Goal: Task Accomplishment & Management: Manage account settings

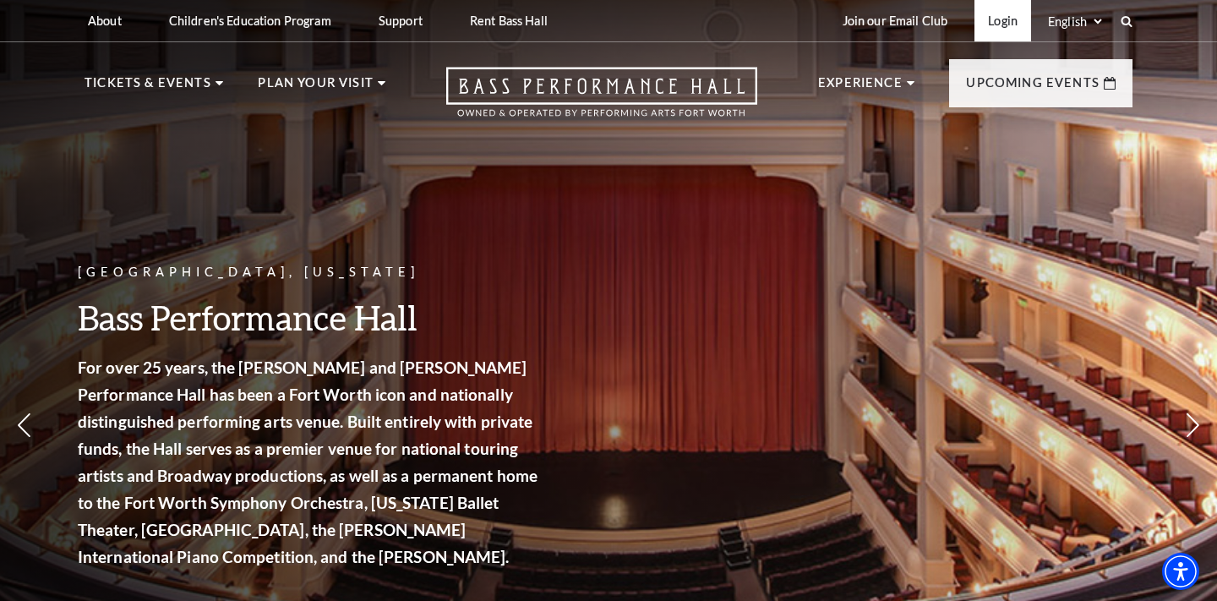
click at [994, 18] on link "Login" at bounding box center [1002, 20] width 57 height 41
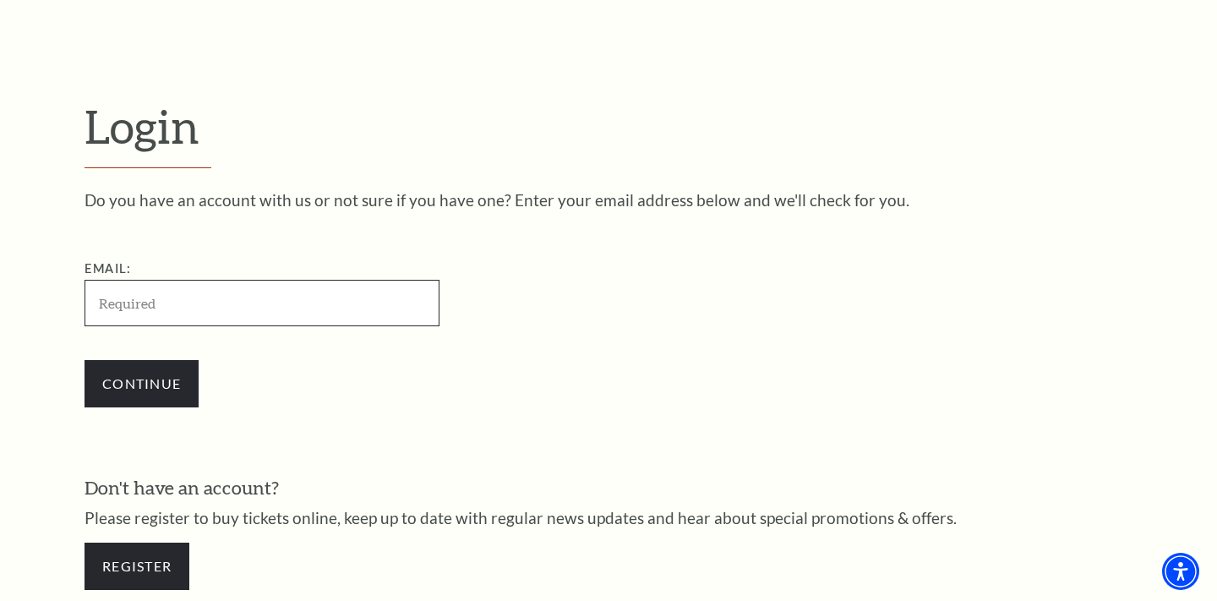
scroll to position [388, 0]
type input "msc2slc@att.net"
click at [141, 381] on input "Continue" at bounding box center [142, 383] width 114 height 47
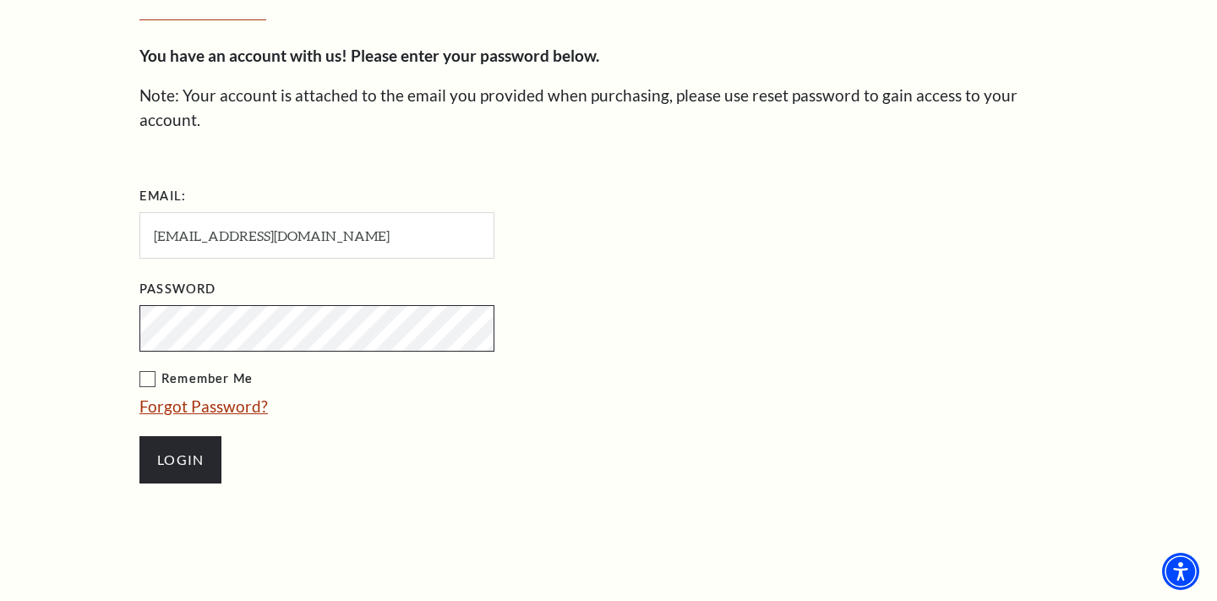
scroll to position [552, 0]
click at [180, 436] on input "Login" at bounding box center [180, 459] width 82 height 47
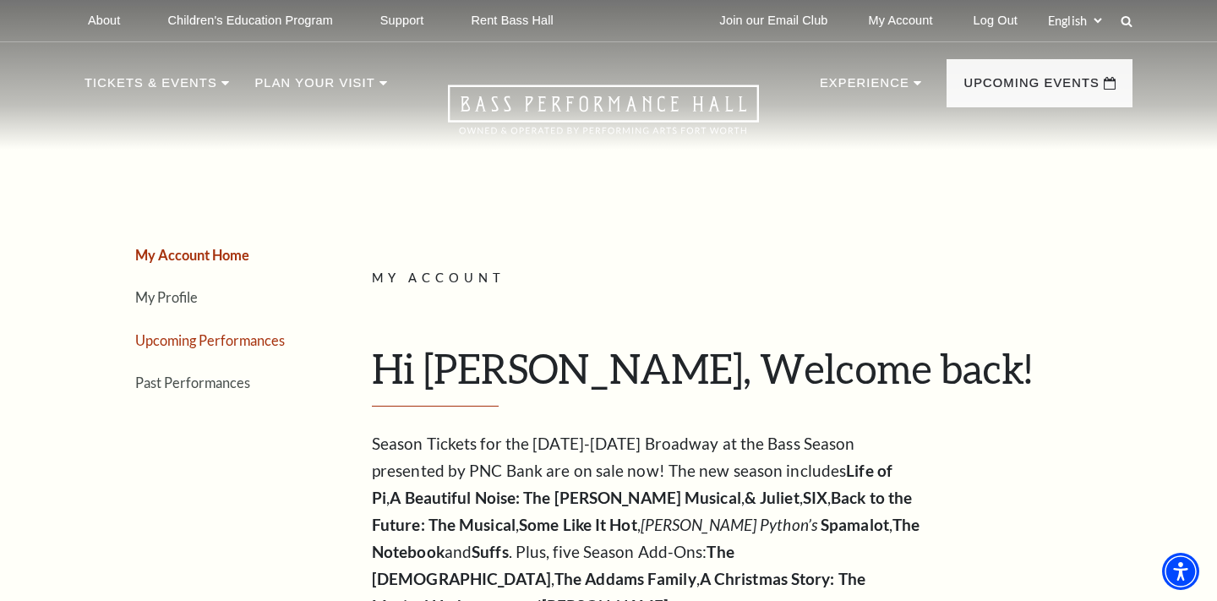
click at [205, 335] on link "Upcoming Performances" at bounding box center [210, 340] width 150 height 16
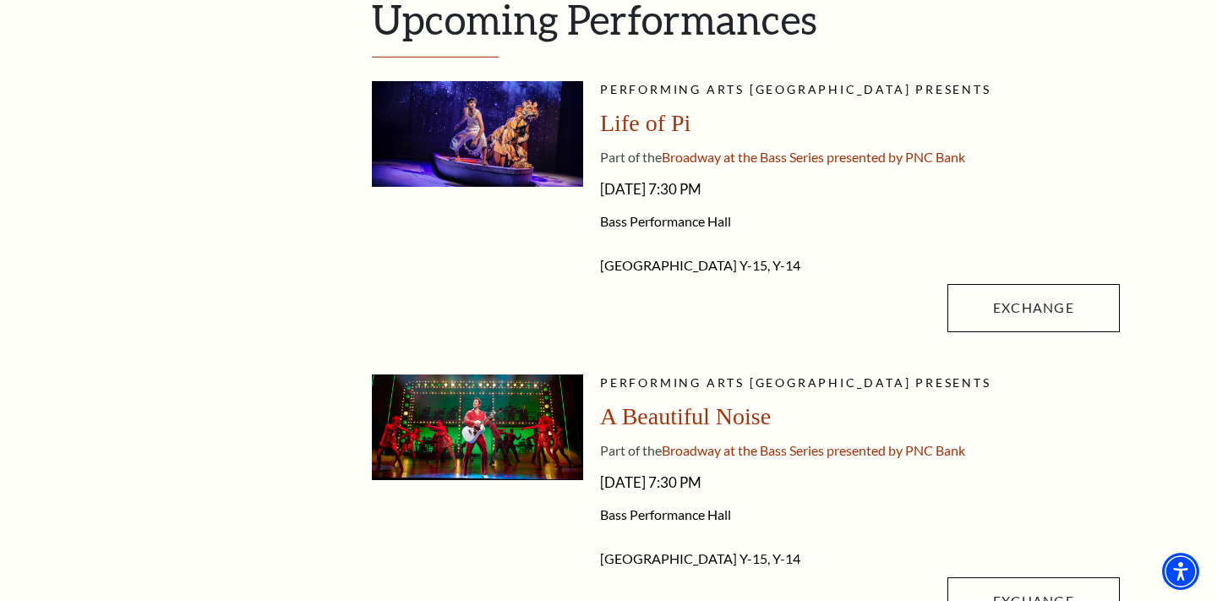
scroll to position [452, 0]
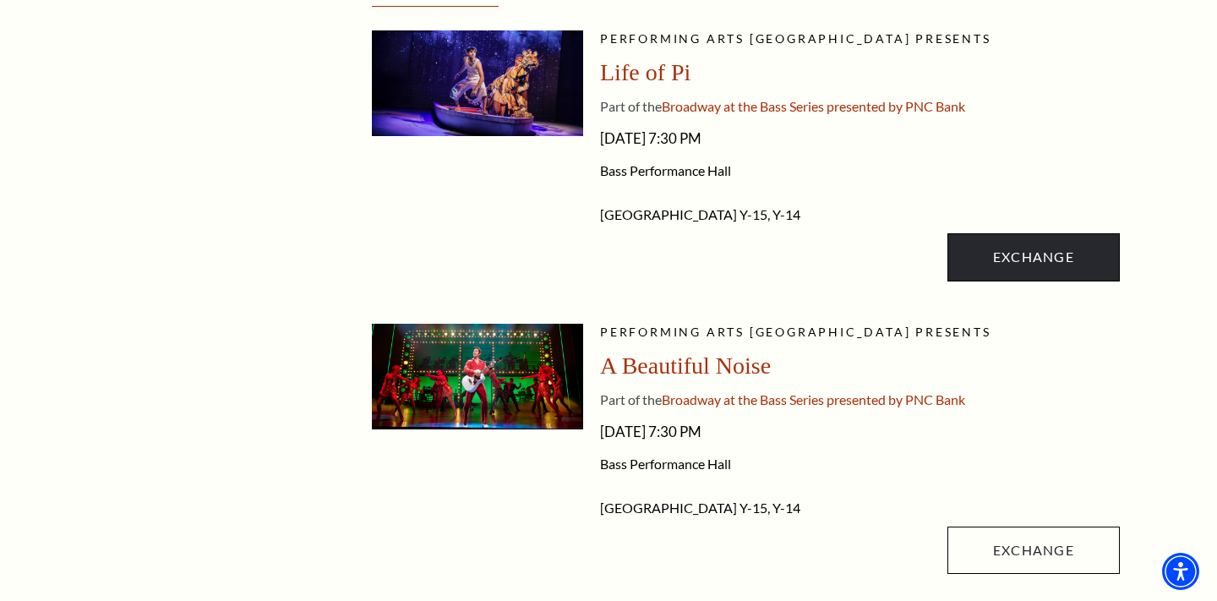
click at [1025, 249] on link "Exchange" at bounding box center [1033, 256] width 172 height 47
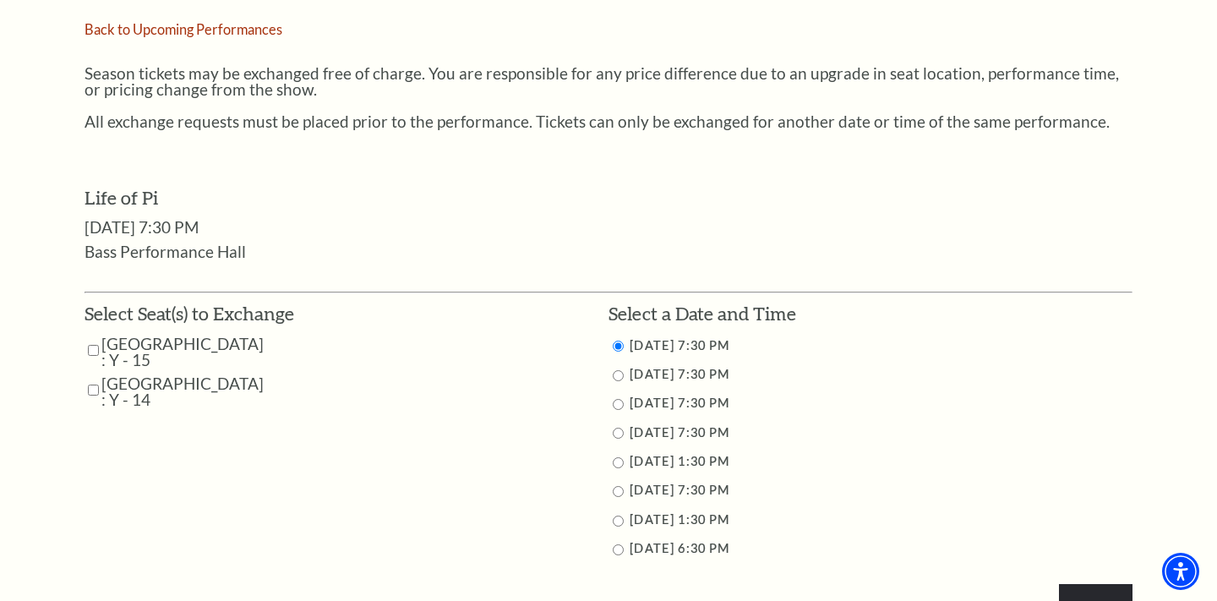
scroll to position [642, 0]
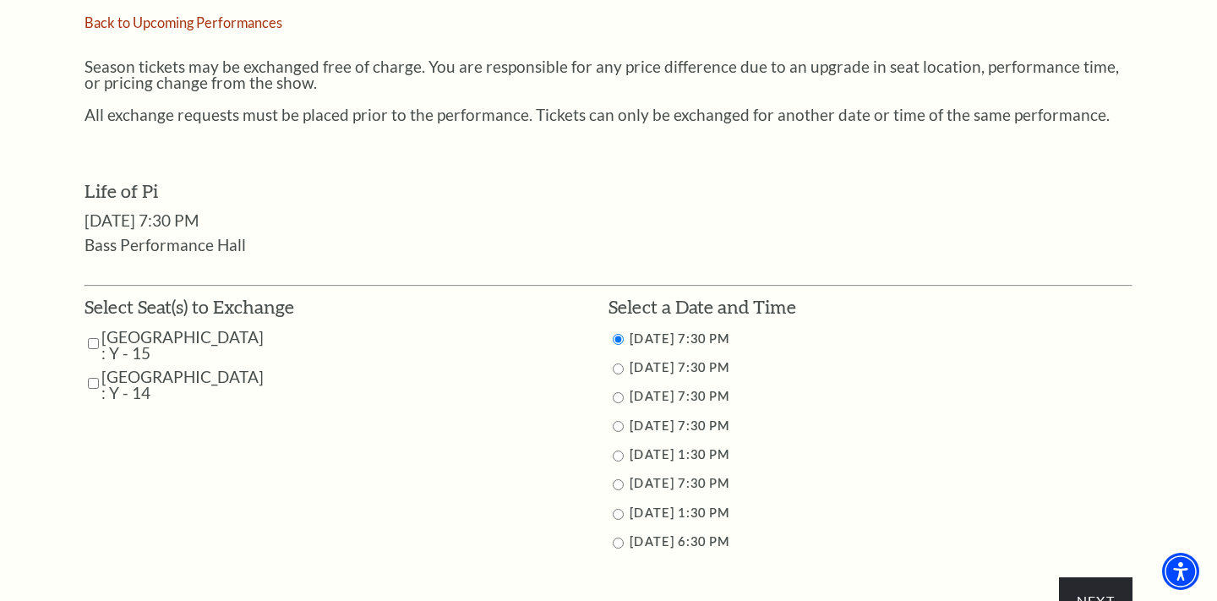
click at [93, 329] on input "Parterre Circle Center : Y - 15" at bounding box center [93, 344] width 11 height 30
checkbox input "true"
click at [89, 370] on input "Parterre Circle Center : Y - 14" at bounding box center [93, 383] width 11 height 30
checkbox input "true"
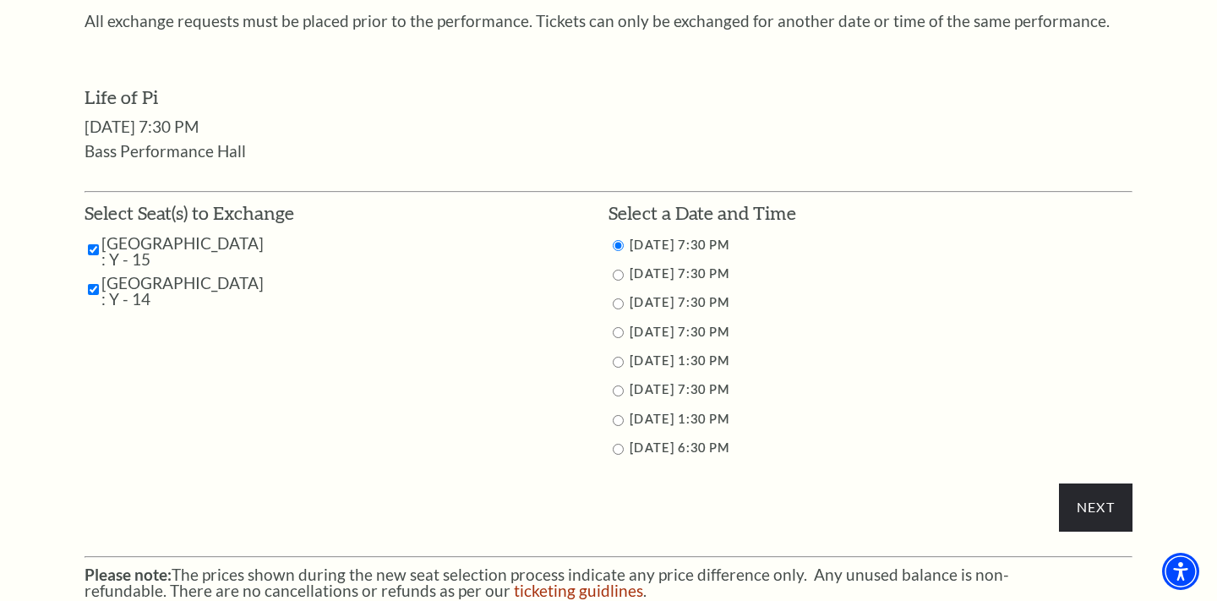
scroll to position [749, 0]
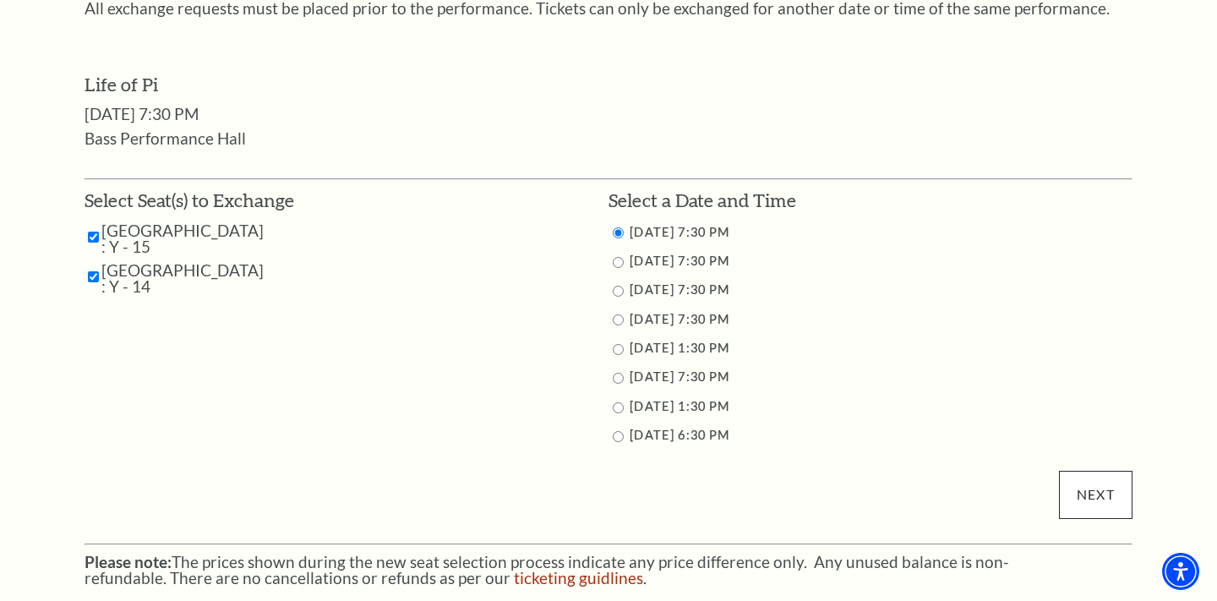
click at [1088, 500] on input "Next" at bounding box center [1096, 494] width 74 height 47
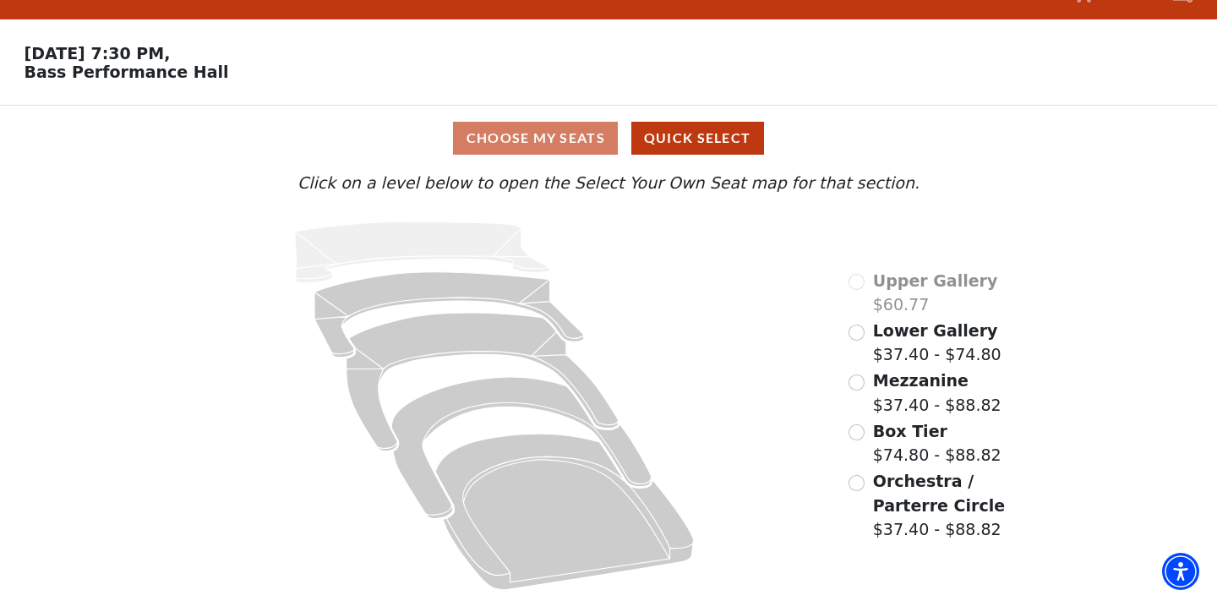
scroll to position [34, 0]
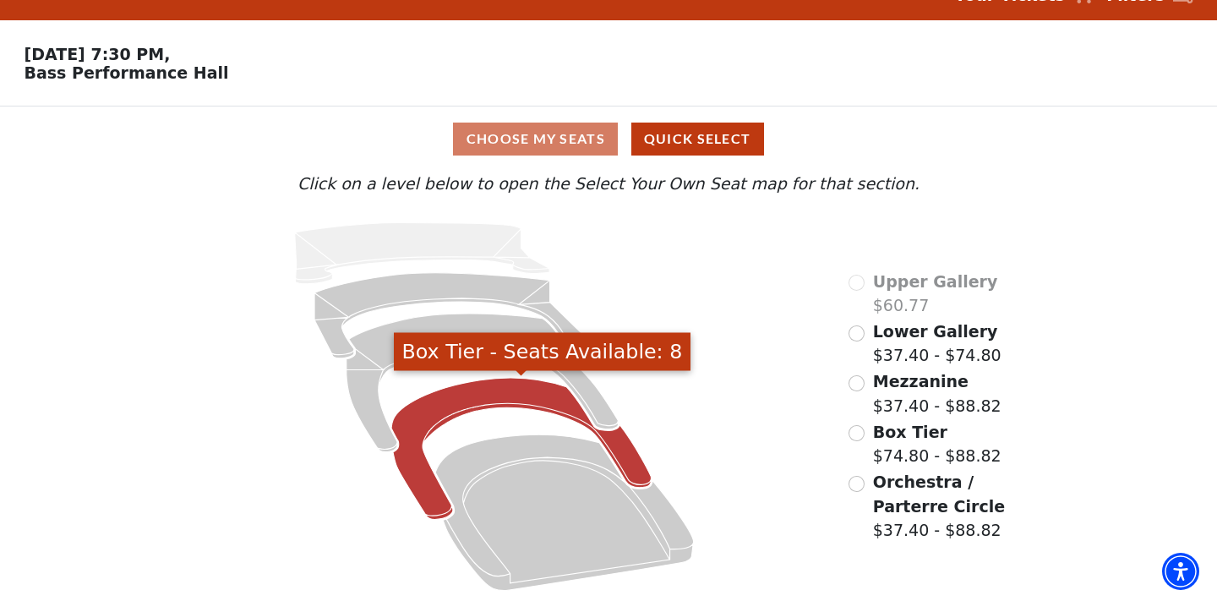
click at [502, 386] on icon "Box Tier - Seats Available: 8" at bounding box center [521, 449] width 260 height 142
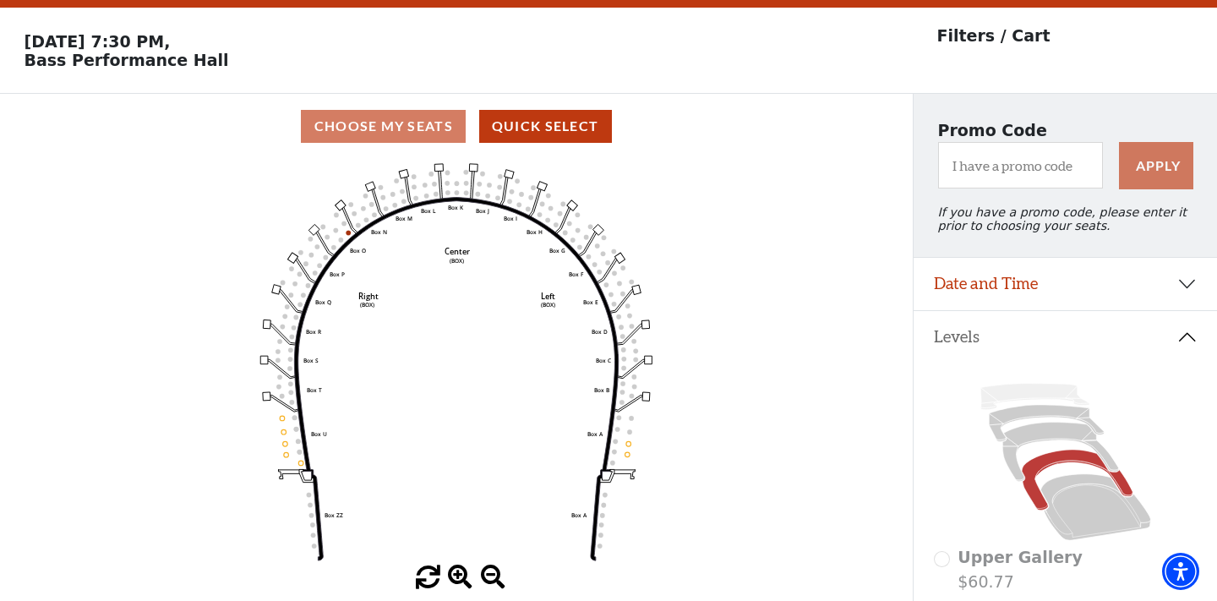
scroll to position [79, 0]
